Goal: Task Accomplishment & Management: Complete application form

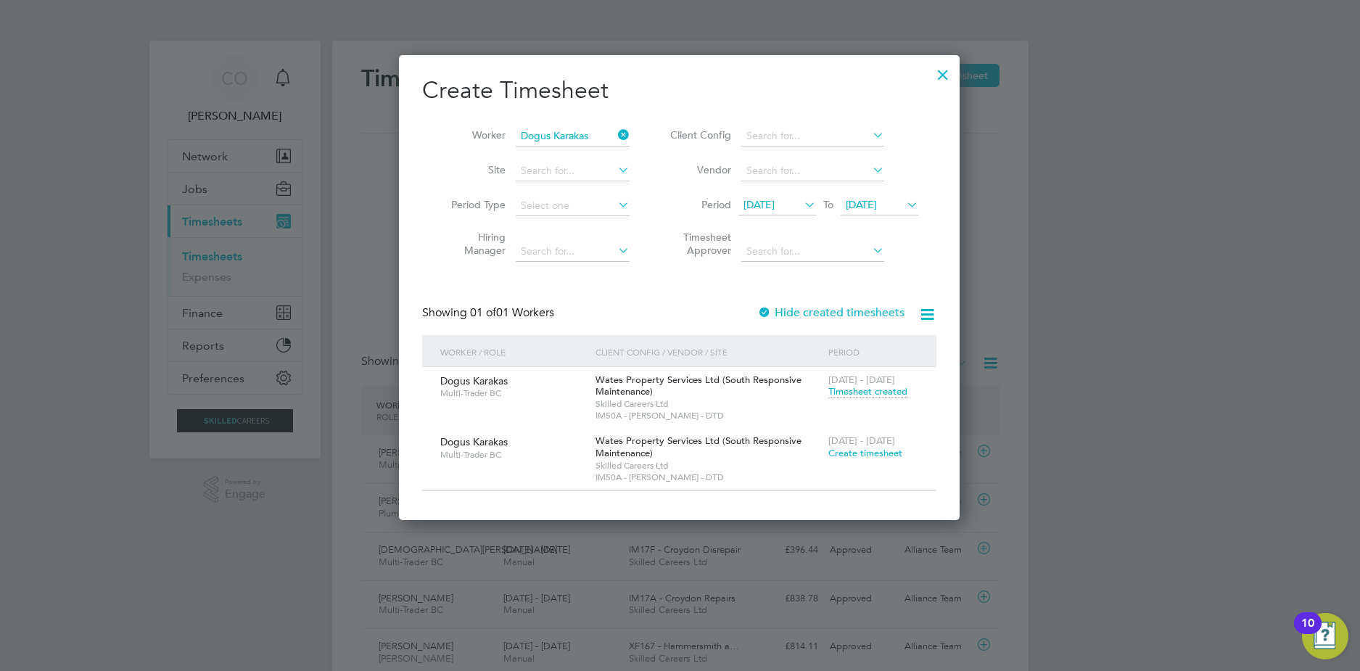
click at [939, 74] on div at bounding box center [943, 71] width 26 height 26
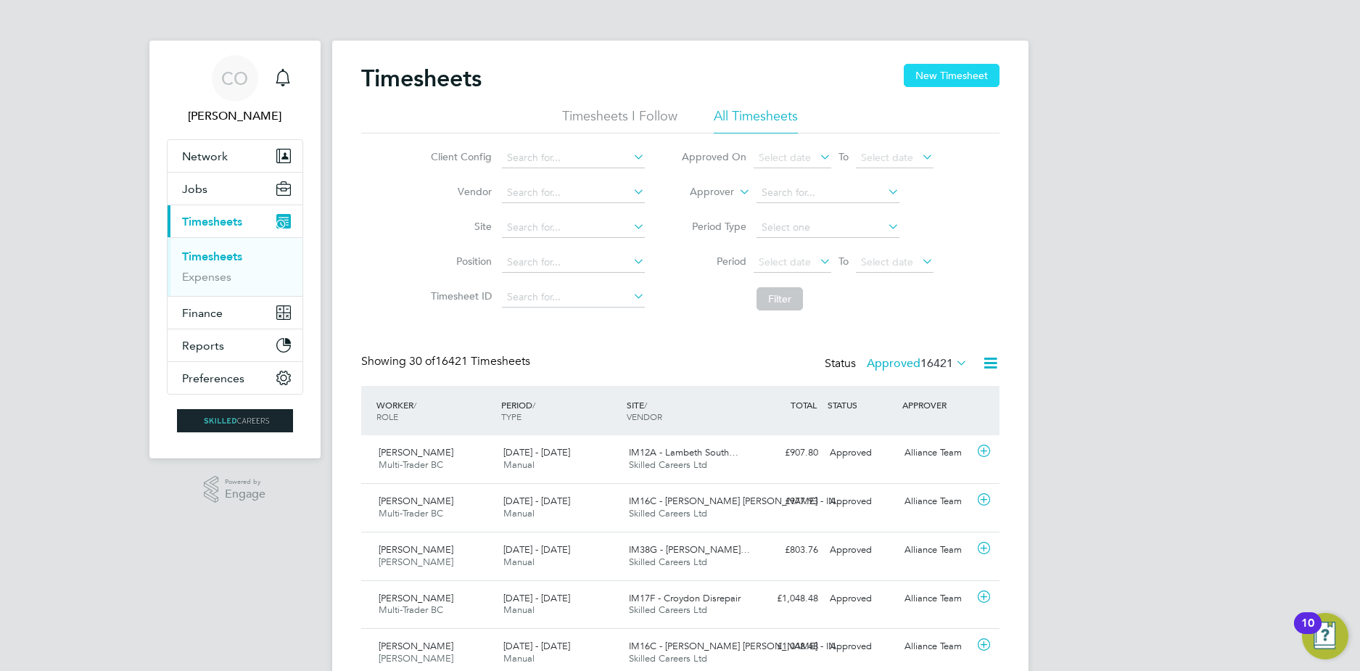
click at [933, 83] on button "New Timesheet" at bounding box center [951, 75] width 96 height 23
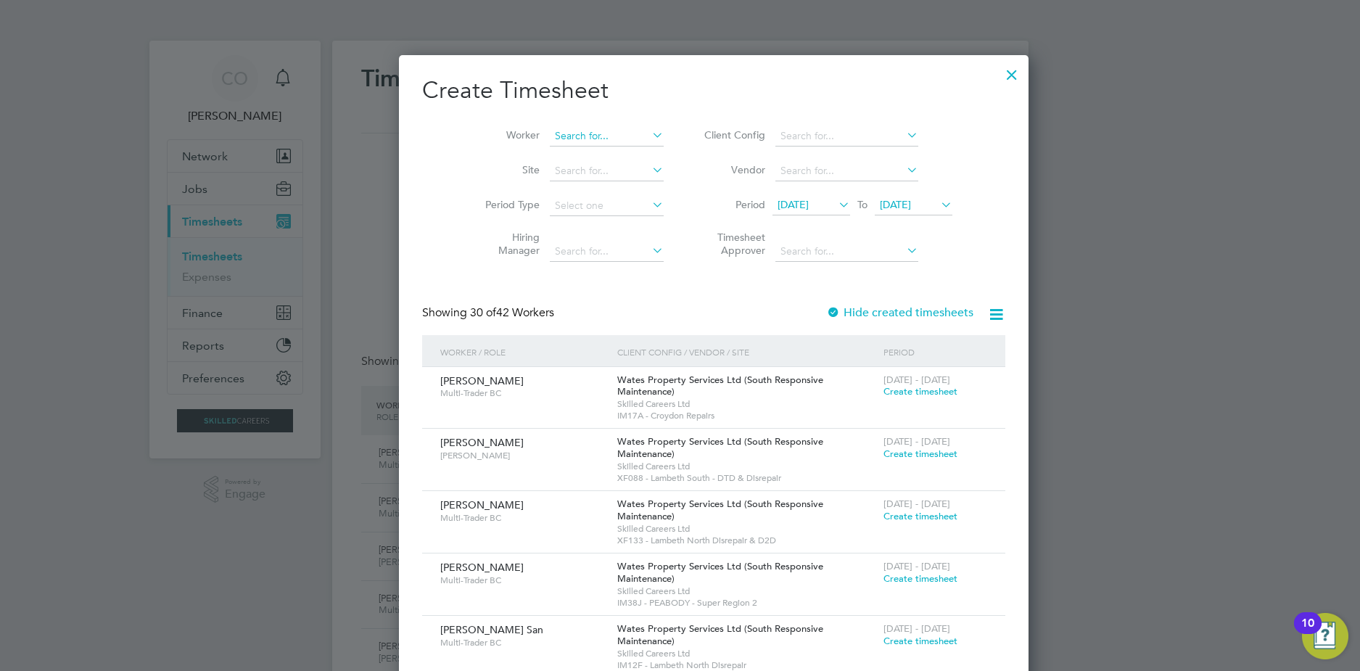
click at [550, 138] on input at bounding box center [607, 136] width 114 height 20
click at [532, 150] on li "[PERSON_NAME]" at bounding box center [610, 156] width 190 height 20
type input "[PERSON_NAME]"
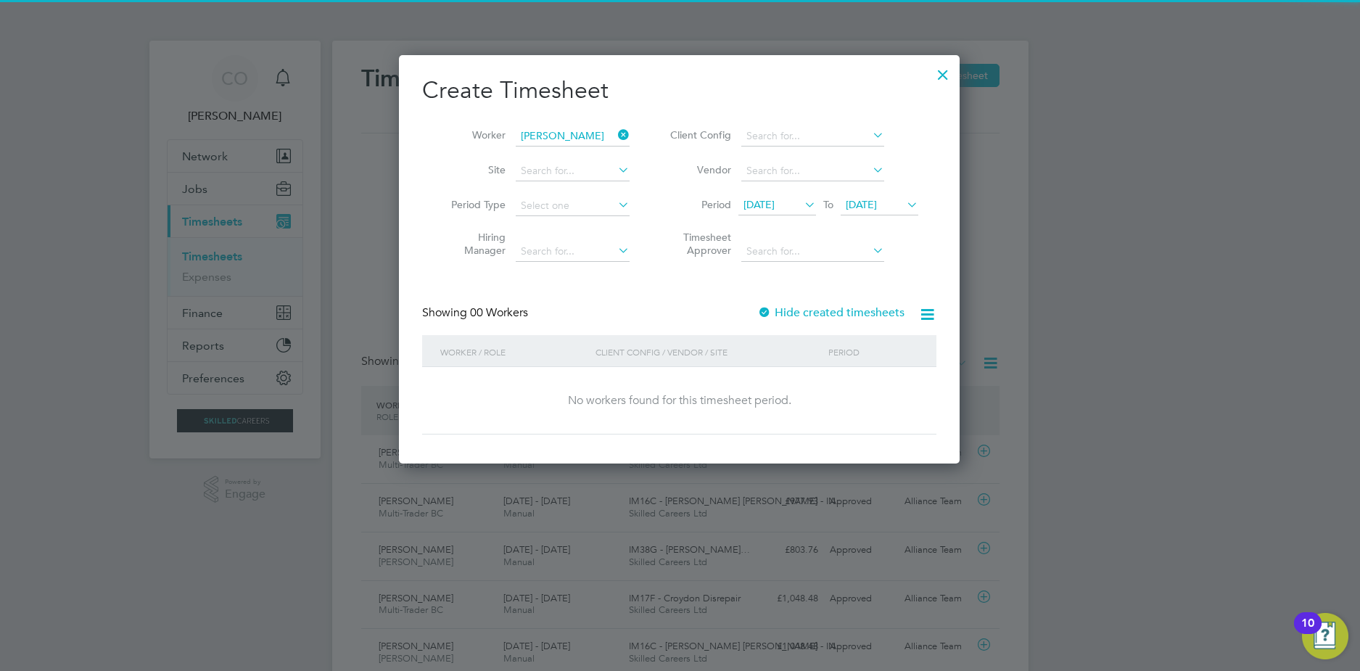
click at [769, 307] on div "Create Timesheet Worker [PERSON_NAME] Site Period Type Hiring Manager Client Co…" at bounding box center [679, 254] width 514 height 359
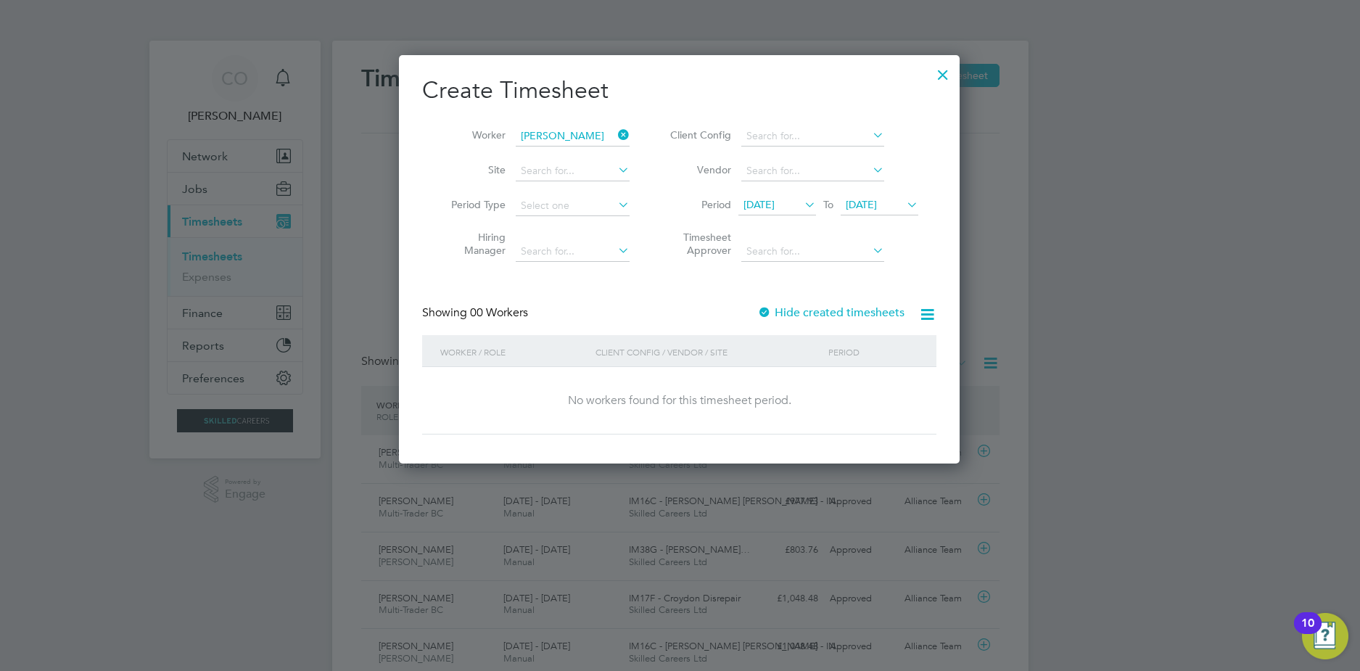
click at [777, 310] on label "Hide created timesheets" at bounding box center [830, 312] width 147 height 15
click at [783, 310] on label "Hide created timesheets" at bounding box center [830, 312] width 147 height 15
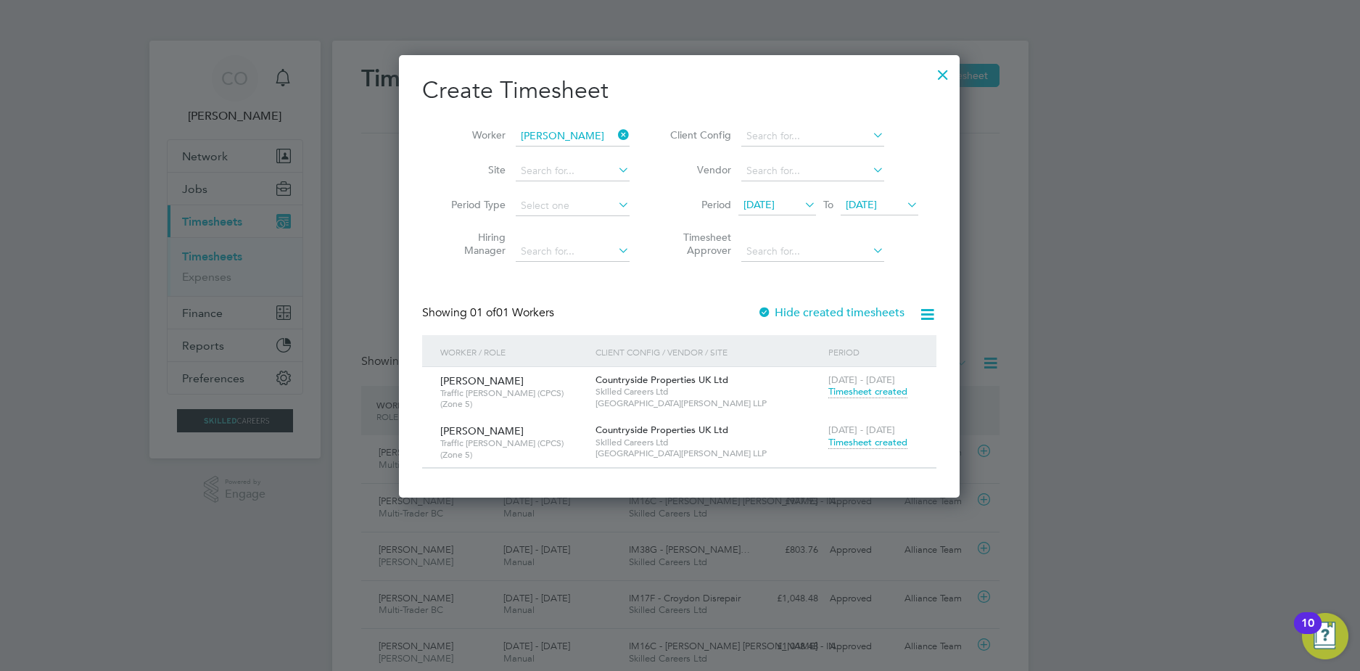
click at [849, 440] on span "Timesheet created" at bounding box center [867, 442] width 79 height 13
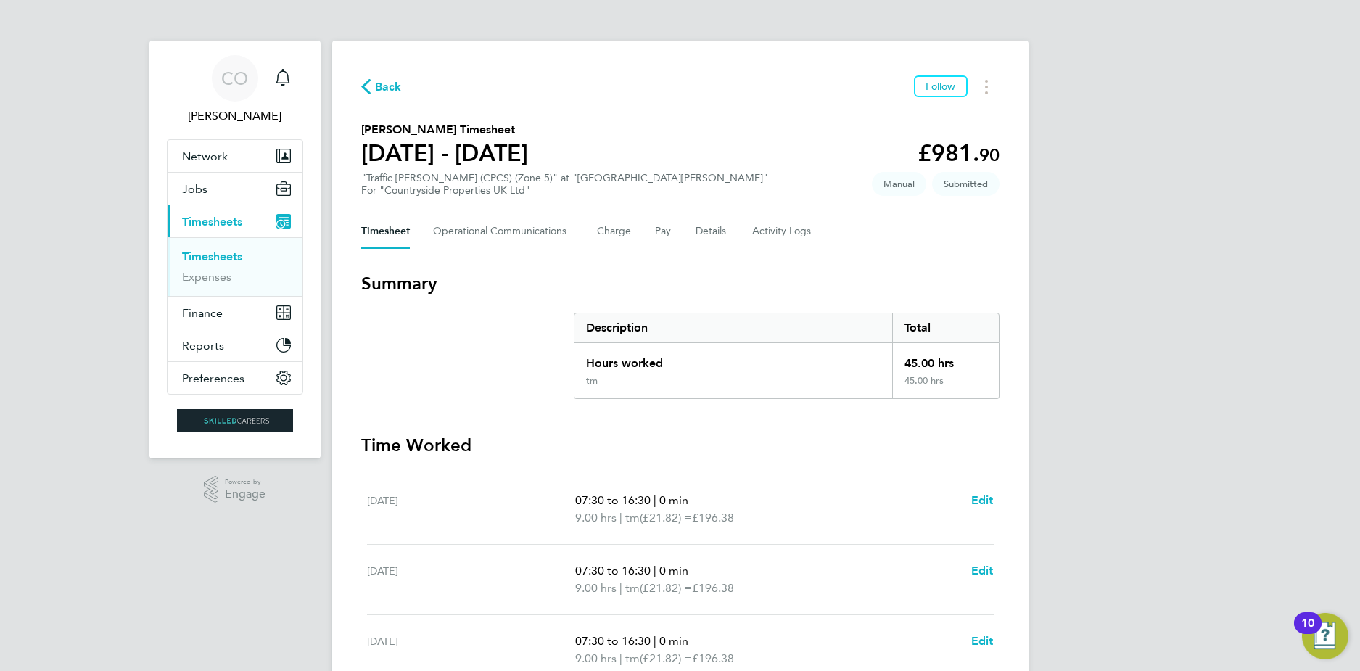
click at [374, 88] on span "Back" at bounding box center [381, 86] width 41 height 14
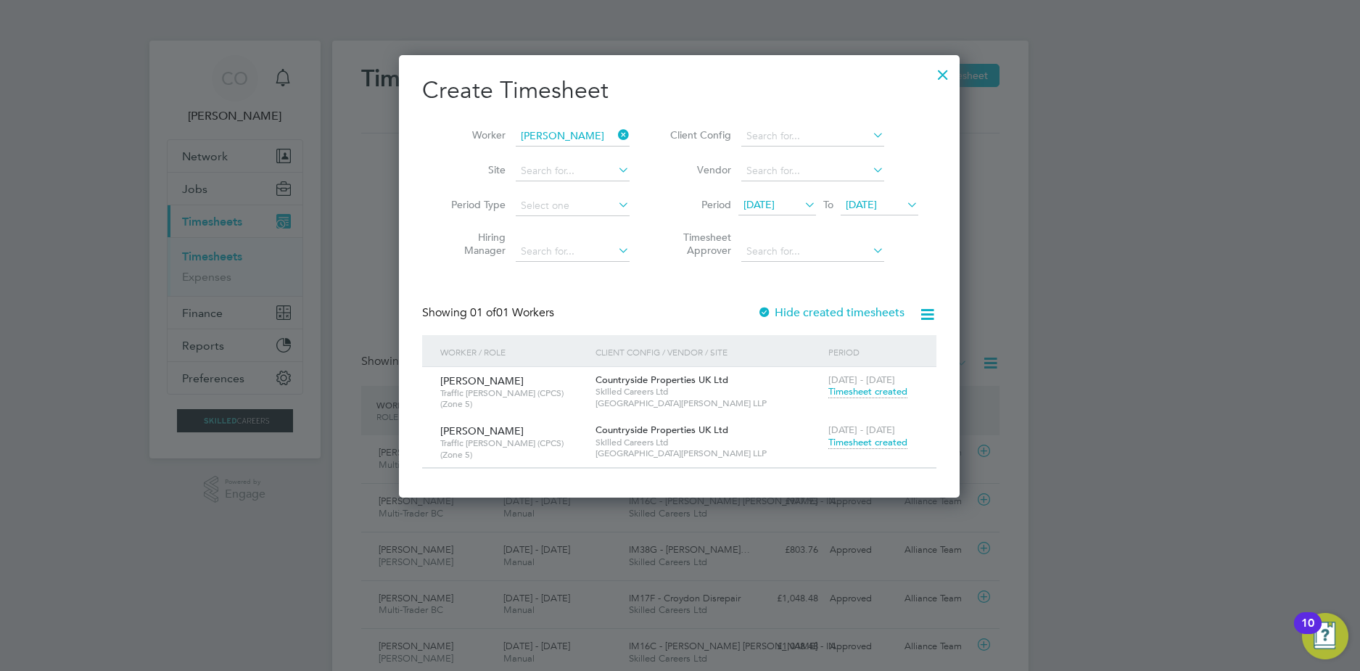
click at [880, 396] on span "Timesheet created" at bounding box center [867, 391] width 79 height 13
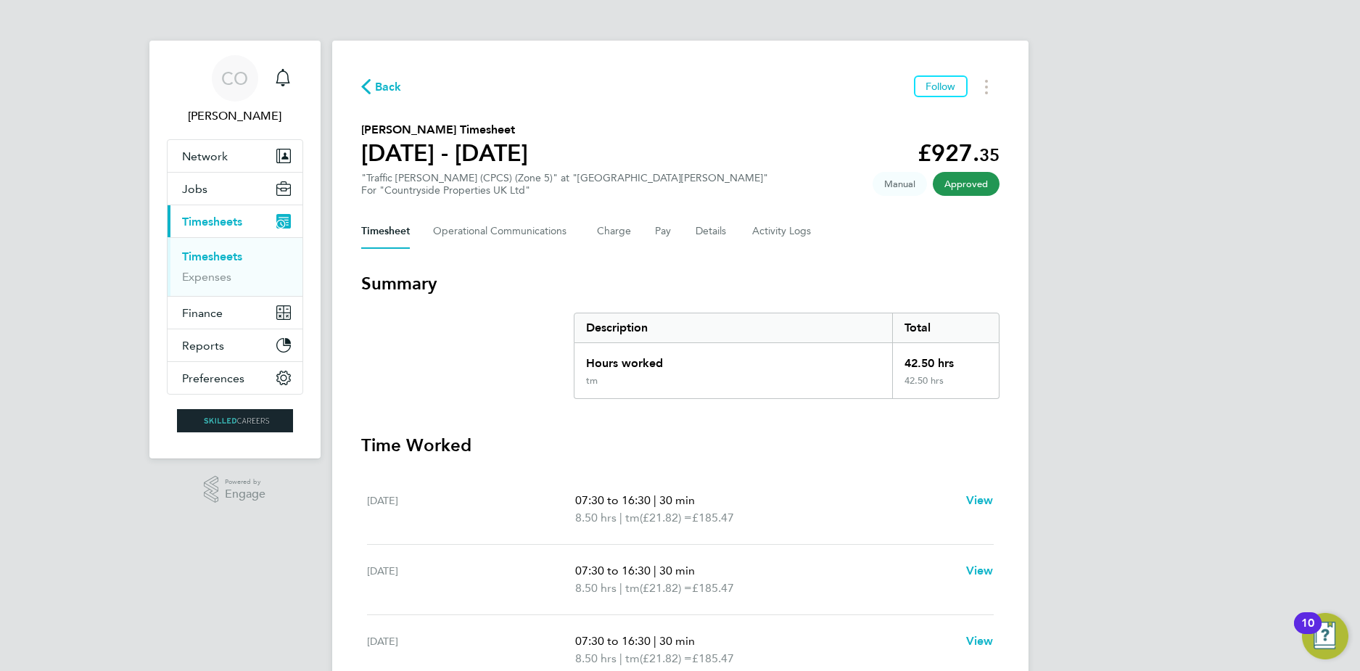
click at [393, 74] on div "Back Follow [PERSON_NAME] Timesheet [DATE] - [DATE] £927. 35 "Traffic [PERSON_N…" at bounding box center [680, 539] width 696 height 996
click at [393, 80] on span "Back" at bounding box center [388, 86] width 27 height 17
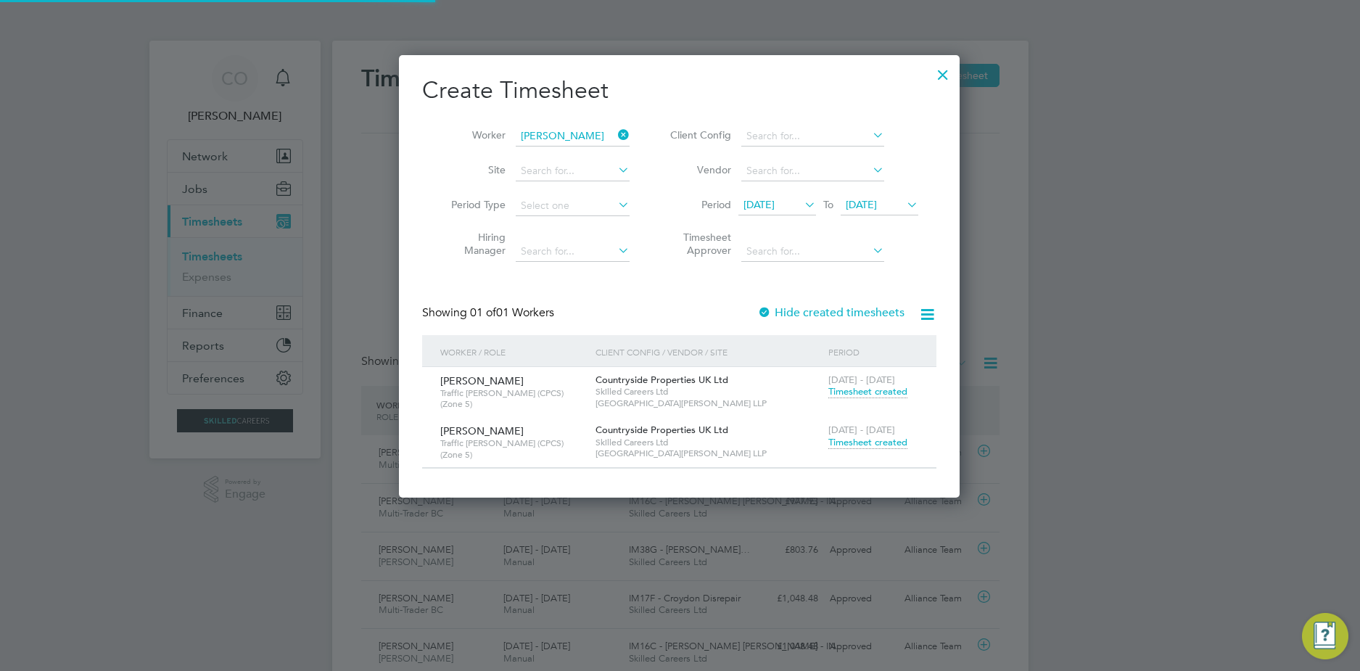
scroll to position [37, 126]
click at [615, 137] on icon at bounding box center [615, 135] width 0 height 20
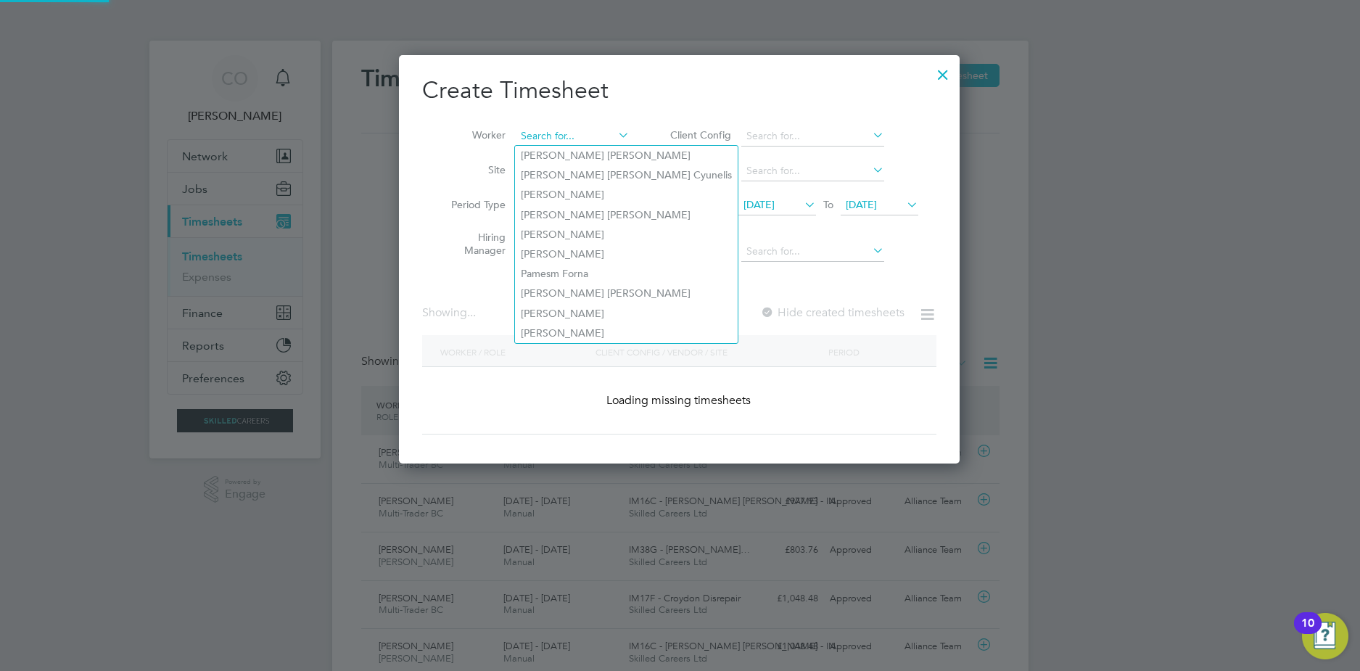
click at [596, 141] on input at bounding box center [573, 136] width 114 height 20
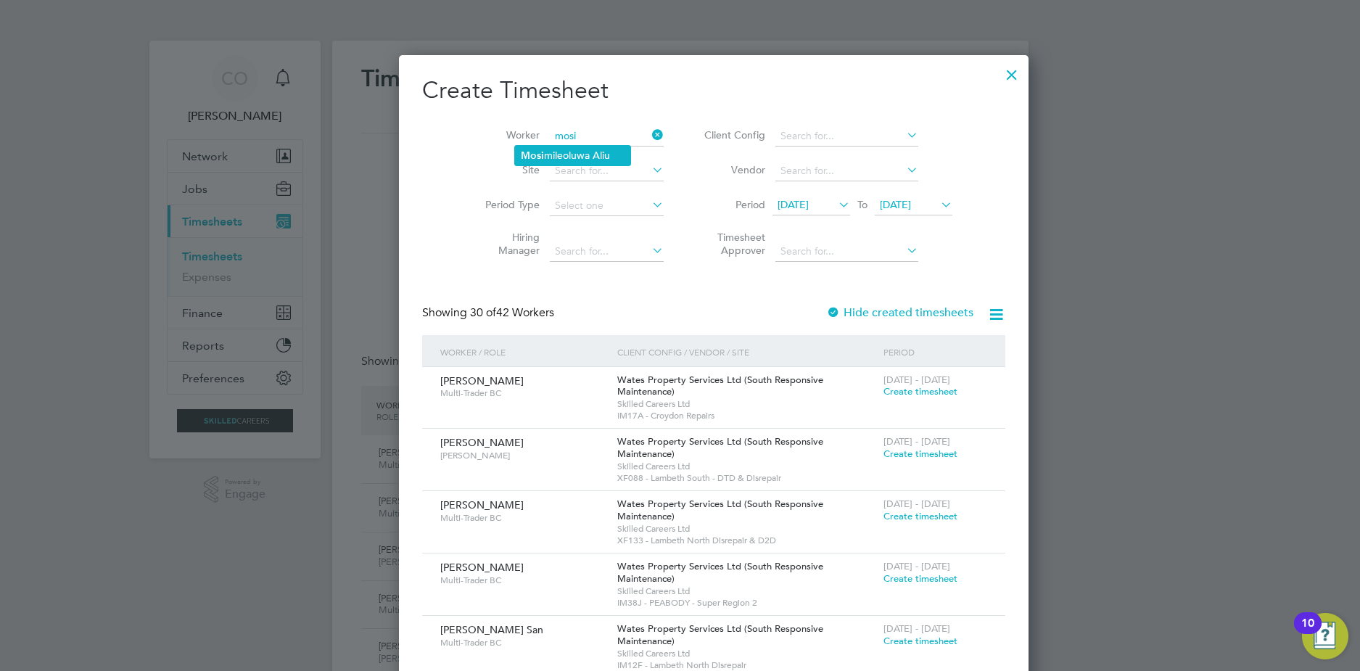
click at [616, 159] on li "Mosi mileoluwa Aliu" at bounding box center [572, 156] width 115 height 20
type input "Mosimileoluwa Aliu"
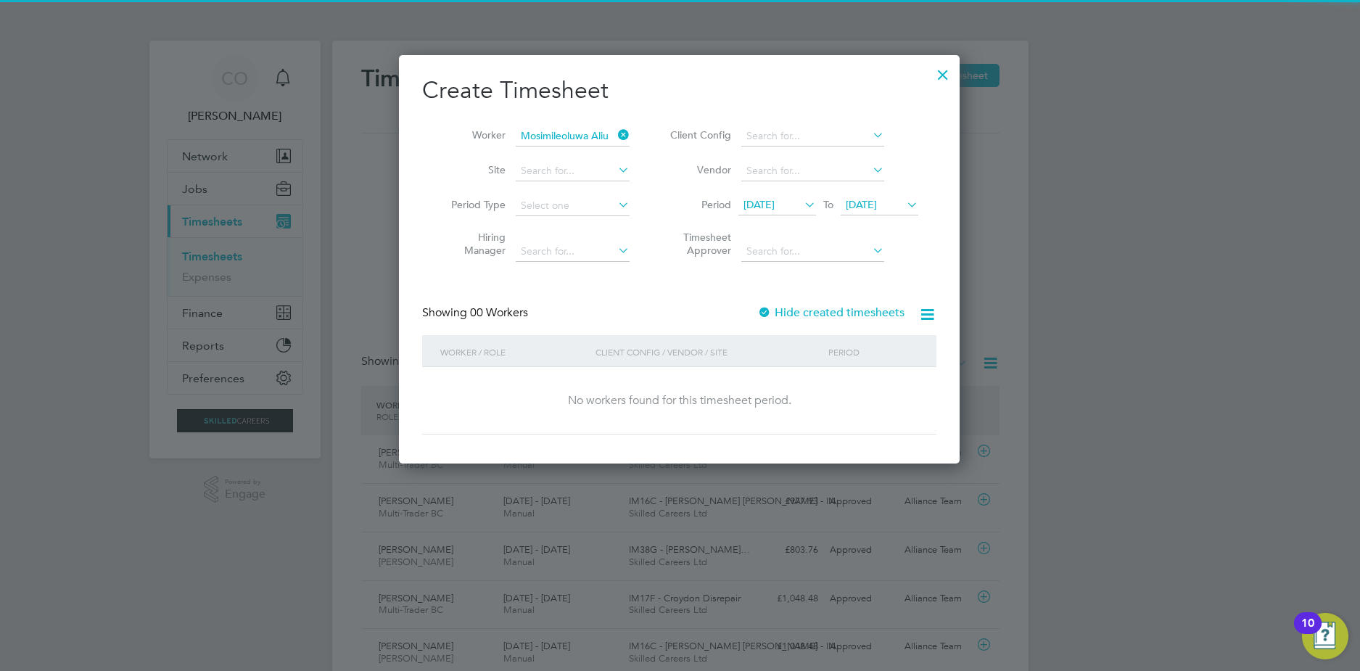
click at [785, 310] on label "Hide created timesheets" at bounding box center [830, 312] width 147 height 15
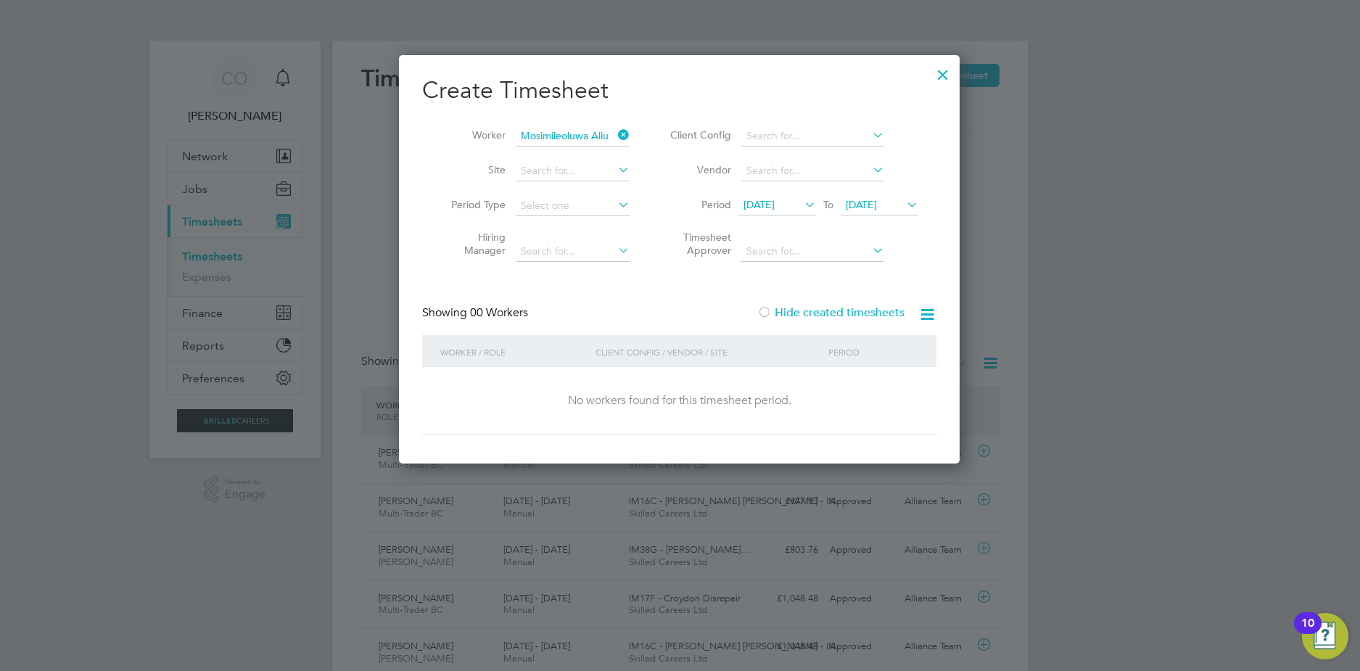
click at [808, 318] on label "Hide created timesheets" at bounding box center [830, 312] width 147 height 15
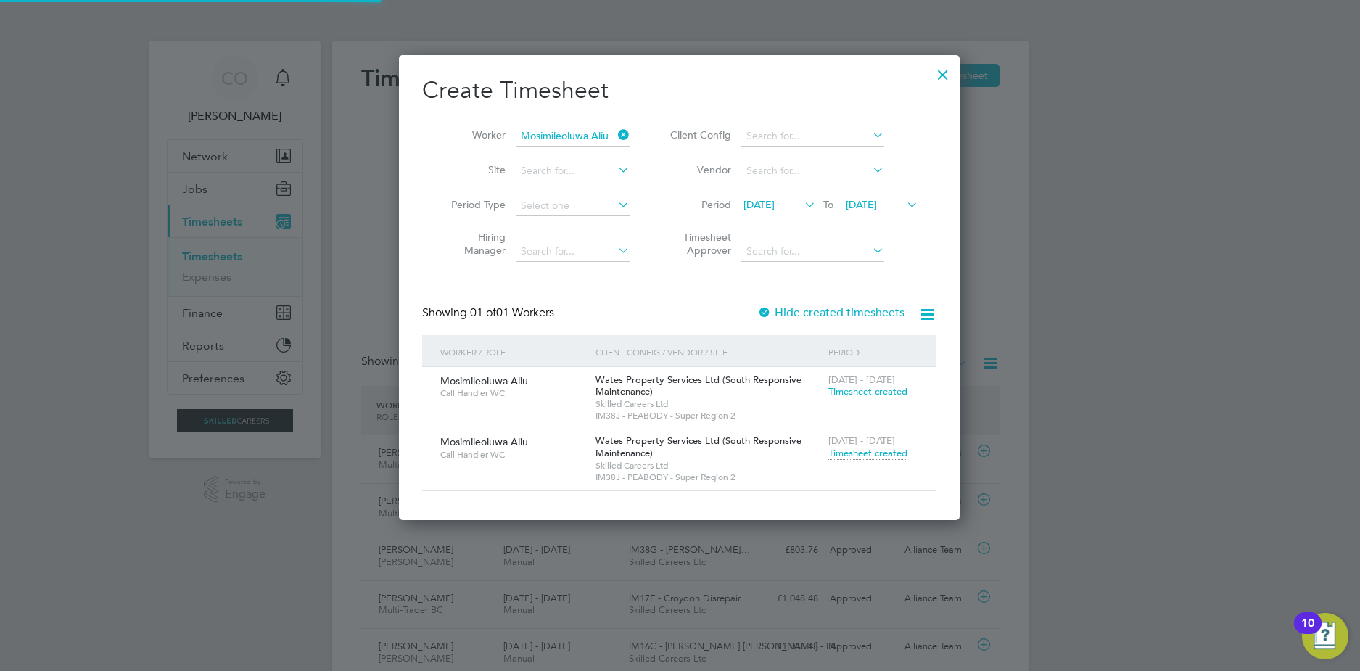
click at [864, 391] on span "Timesheet created" at bounding box center [867, 391] width 79 height 13
